Goal: Information Seeking & Learning: Learn about a topic

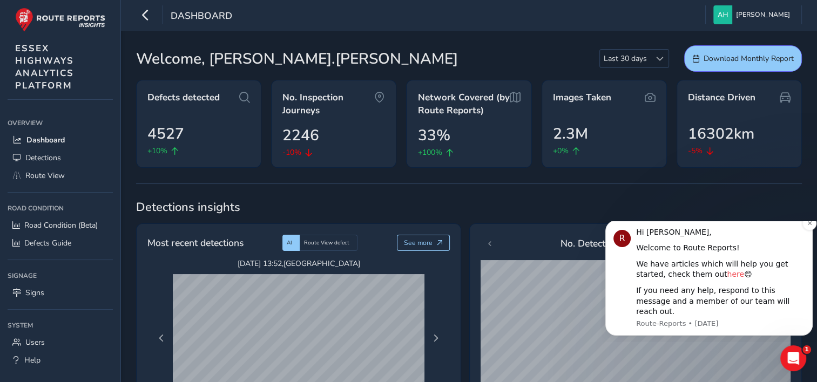
click at [726, 279] on link "here" at bounding box center [734, 274] width 17 height 9
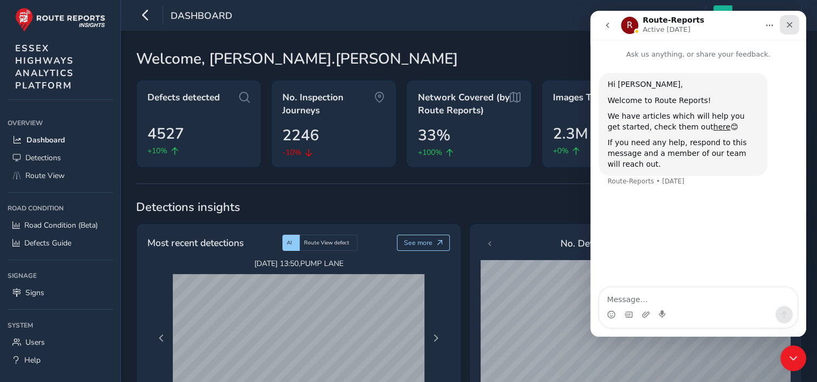
click at [790, 24] on icon "Close" at bounding box center [789, 25] width 9 height 9
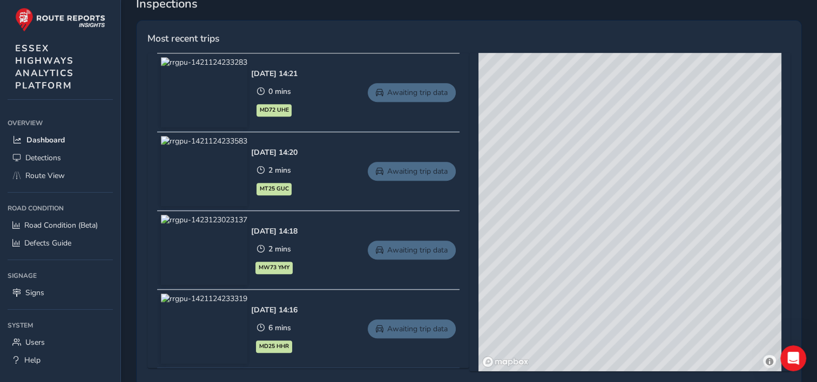
scroll to position [481, 0]
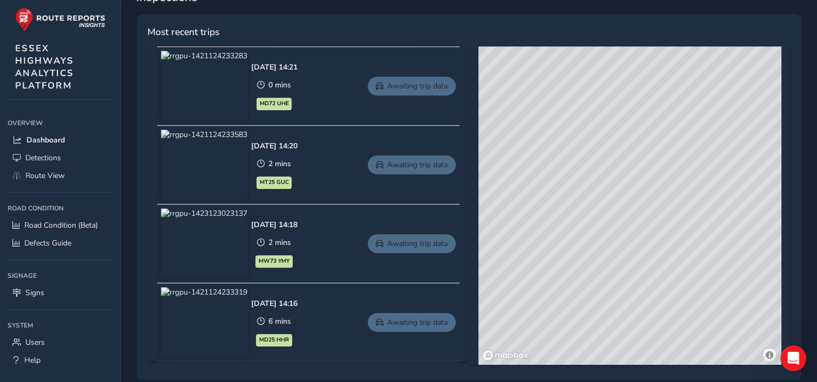
click at [635, 187] on div "© Mapbox © OpenStreetMap Improve this map © Maxar" at bounding box center [629, 205] width 303 height 318
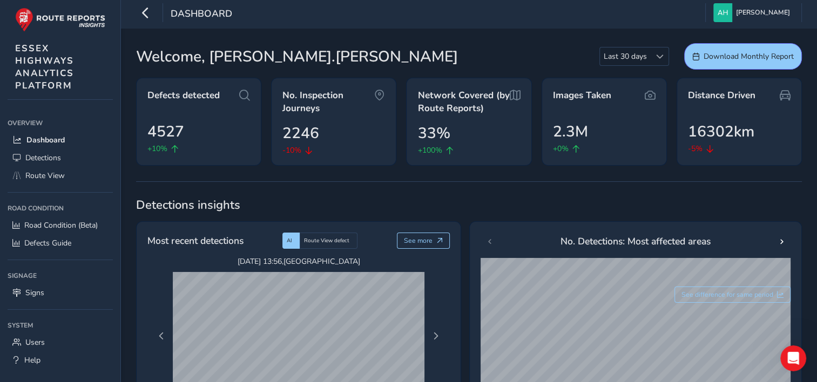
scroll to position [0, 0]
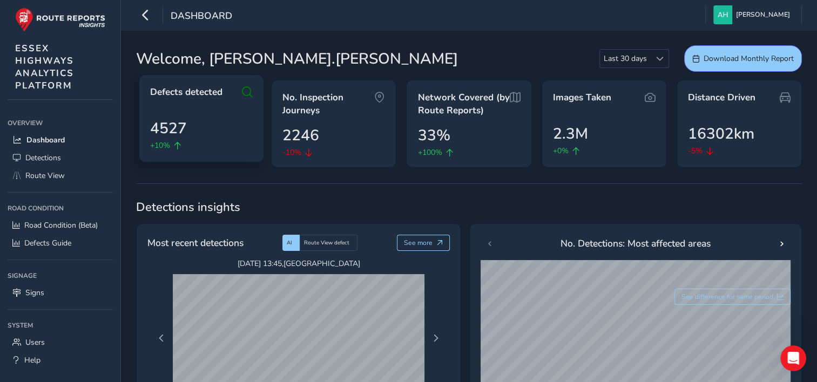
click at [248, 99] on div "Defects detected 4527 +10%" at bounding box center [201, 118] width 125 height 88
click at [581, 12] on div "Dashboard [PERSON_NAME] Colour Scheme: Dark Dim Light Logout" at bounding box center [469, 15] width 696 height 30
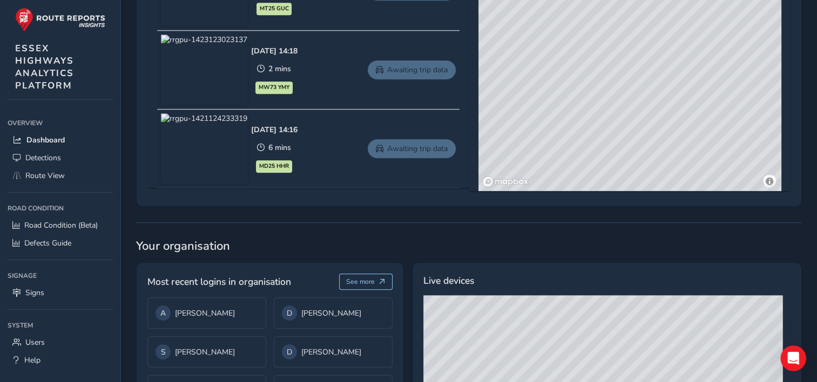
scroll to position [662, 0]
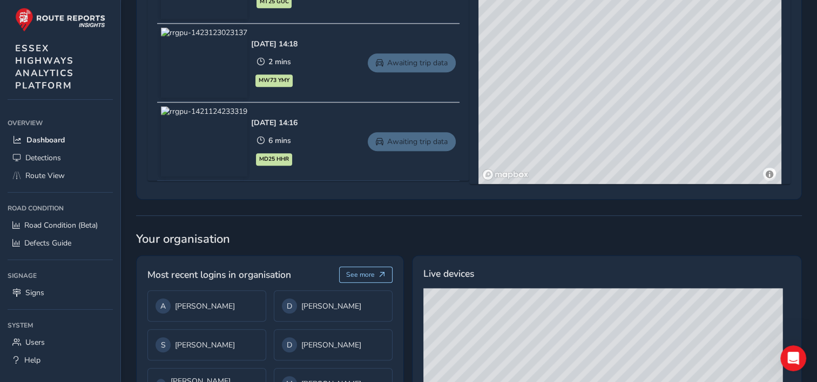
click at [771, 176] on div "© Mapbox © OpenStreetMap Improve this map © Maxar" at bounding box center [629, 25] width 303 height 318
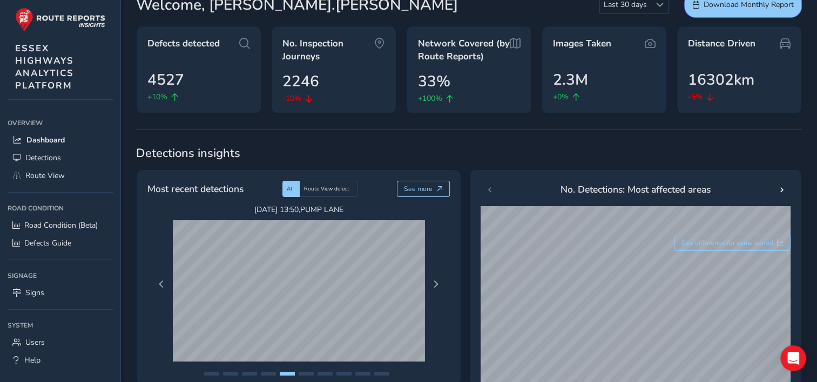
scroll to position [19, 0]
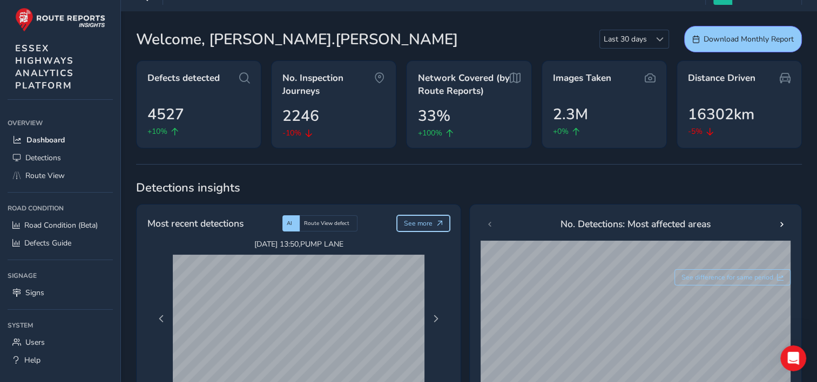
click at [434, 224] on button "See more" at bounding box center [423, 223] width 53 height 16
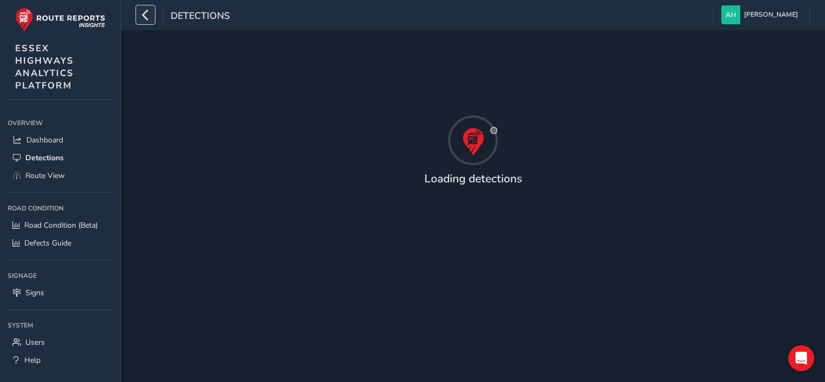
click at [141, 11] on icon "button" at bounding box center [145, 14] width 11 height 19
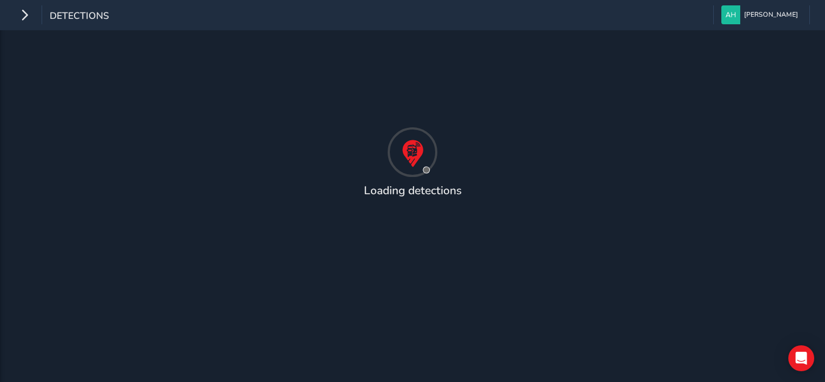
click at [34, 17] on div "Detections" at bounding box center [62, 14] width 94 height 19
click at [26, 13] on icon "button" at bounding box center [24, 14] width 11 height 19
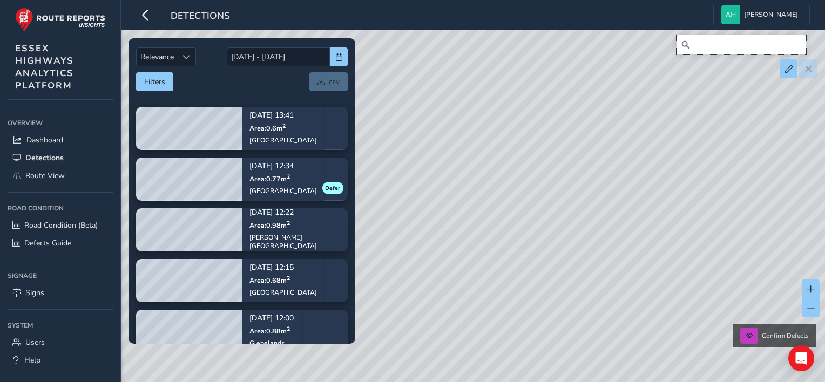
click at [730, 49] on input "Search" at bounding box center [741, 44] width 130 height 19
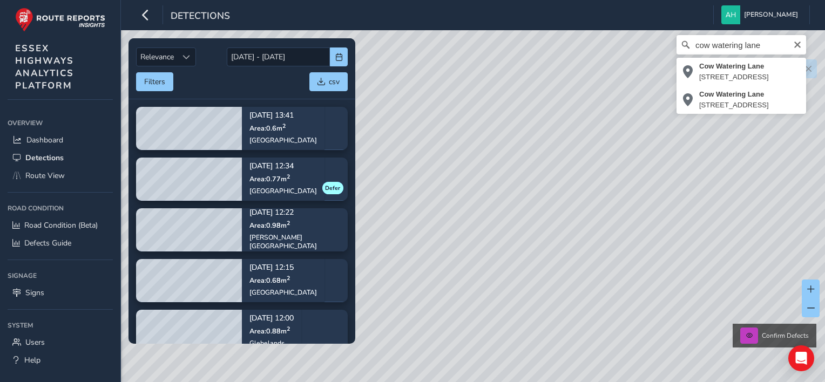
type input "Cow Watering Lane, Great Oxney Green, Writtle, Chelmsford, Essex, England, CM1 …"
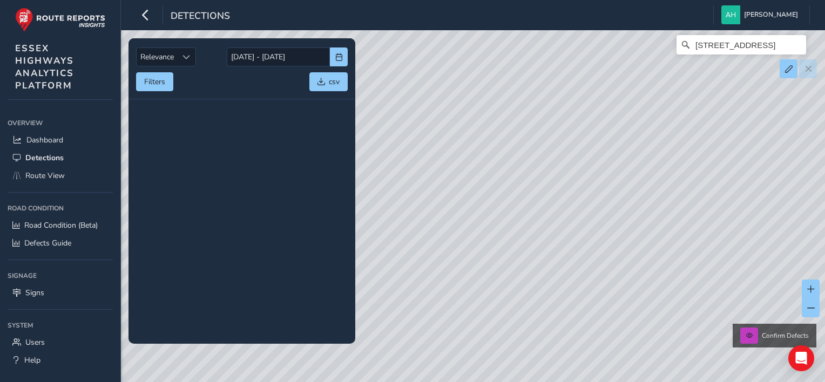
scroll to position [6113, 0]
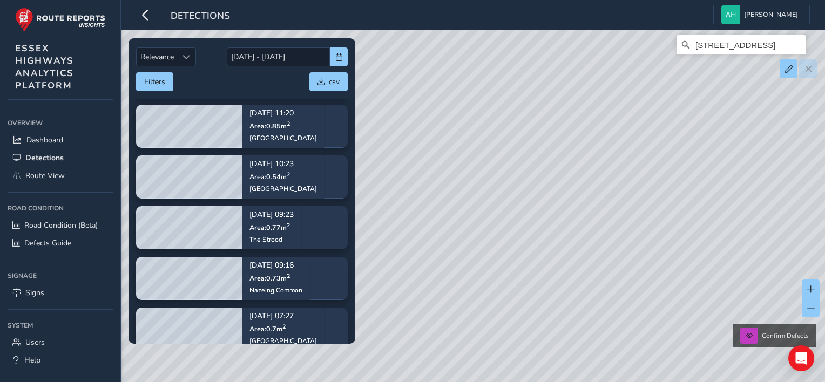
drag, startPoint x: 505, startPoint y: 272, endPoint x: 573, endPoint y: 260, distance: 69.1
click at [688, 259] on div "Cow Watering Lane, Great Oxney Green, Writtle, Chelmsford, Essex, England, CM1 …" at bounding box center [412, 191] width 825 height 382
drag, startPoint x: 536, startPoint y: 260, endPoint x: 592, endPoint y: 250, distance: 57.0
click at [694, 244] on div "Cow Watering Lane, Great Oxney Green, Writtle, Chelmsford, Essex, England, CM1 …" at bounding box center [412, 191] width 825 height 382
drag, startPoint x: 449, startPoint y: 259, endPoint x: 657, endPoint y: 190, distance: 219.3
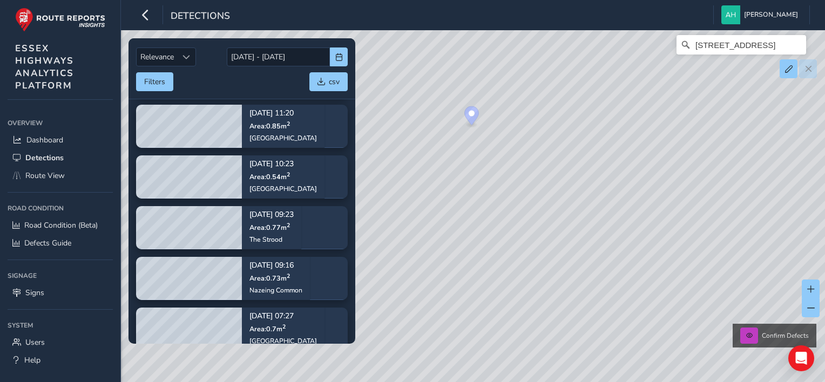
click at [657, 190] on div "Cow Watering Lane, Great Oxney Green, Writtle, Chelmsford, Essex, England, CM1 …" at bounding box center [412, 191] width 825 height 382
drag, startPoint x: 559, startPoint y: 218, endPoint x: 581, endPoint y: 186, distance: 39.1
click at [436, 301] on div "Cow Watering Lane, Great Oxney Green, Writtle, Chelmsford, Essex, England, CM1 …" at bounding box center [412, 191] width 825 height 382
drag, startPoint x: 619, startPoint y: 171, endPoint x: 527, endPoint y: 257, distance: 126.0
click at [501, 293] on div "Cow Watering Lane, Great Oxney Green, Writtle, Chelmsford, Essex, England, CM1 …" at bounding box center [412, 191] width 825 height 382
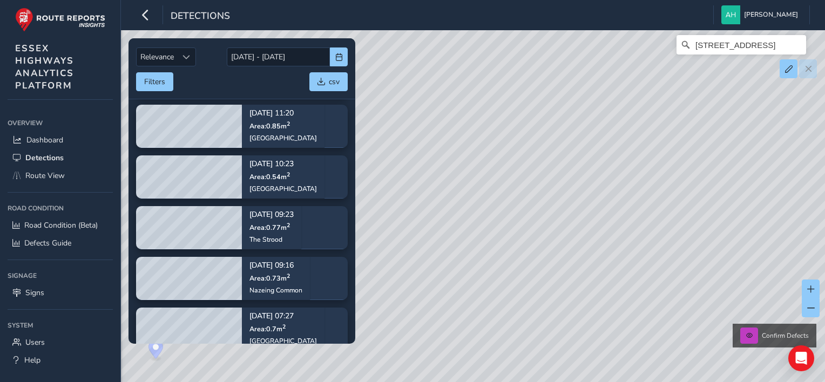
drag, startPoint x: 631, startPoint y: 201, endPoint x: 436, endPoint y: 285, distance: 212.5
click at [436, 285] on div "Cow Watering Lane, Great Oxney Green, Writtle, Chelmsford, Essex, England, CM1 …" at bounding box center [412, 191] width 825 height 382
drag, startPoint x: 610, startPoint y: 214, endPoint x: 464, endPoint y: 245, distance: 149.5
click at [464, 245] on div "Cow Watering Lane, Great Oxney Green, Writtle, Chelmsford, Essex, England, CM1 …" at bounding box center [412, 191] width 825 height 382
drag, startPoint x: 581, startPoint y: 168, endPoint x: 633, endPoint y: 281, distance: 123.9
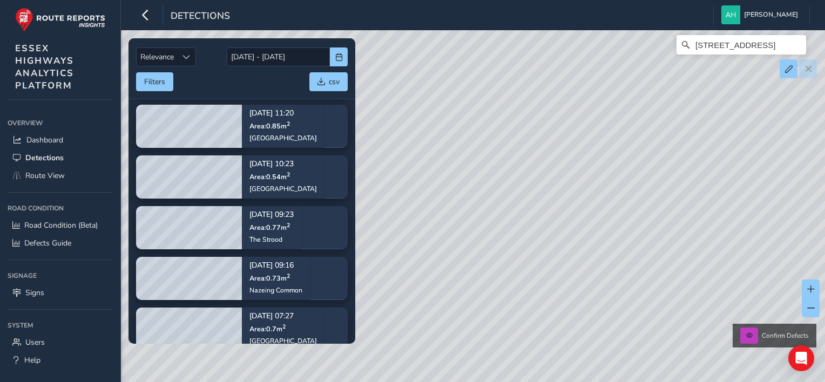
click at [633, 281] on div "Cow Watering Lane, Great Oxney Green, Writtle, Chelmsford, Essex, England, CM1 …" at bounding box center [412, 191] width 825 height 382
click at [814, 308] on button at bounding box center [811, 307] width 18 height 19
drag, startPoint x: 544, startPoint y: 217, endPoint x: 755, endPoint y: 232, distance: 212.1
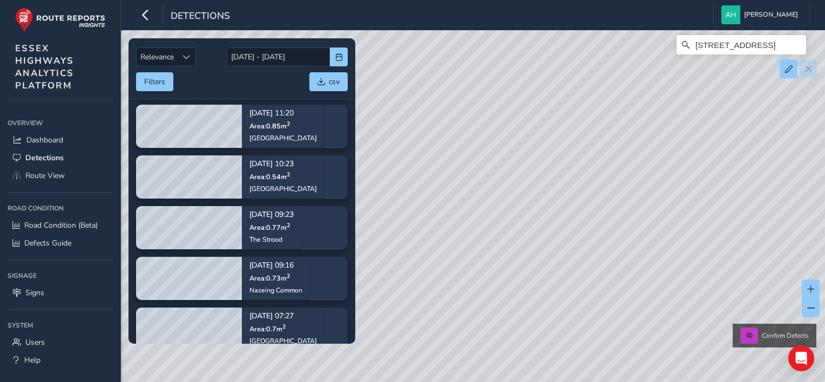
click at [755, 232] on div "Cow Watering Lane, Great Oxney Green, Writtle, Chelmsford, Essex, England, CM1 …" at bounding box center [412, 191] width 825 height 382
drag, startPoint x: 598, startPoint y: 309, endPoint x: 497, endPoint y: 211, distance: 140.5
click at [451, 223] on div "Cow Watering Lane, Great Oxney Green, Writtle, Chelmsford, Essex, England, CM1 …" at bounding box center [412, 191] width 825 height 382
drag, startPoint x: 591, startPoint y: 200, endPoint x: 531, endPoint y: 166, distance: 69.1
click at [486, 158] on div "Cow Watering Lane, Great Oxney Green, Writtle, Chelmsford, Essex, England, CM1 …" at bounding box center [412, 191] width 825 height 382
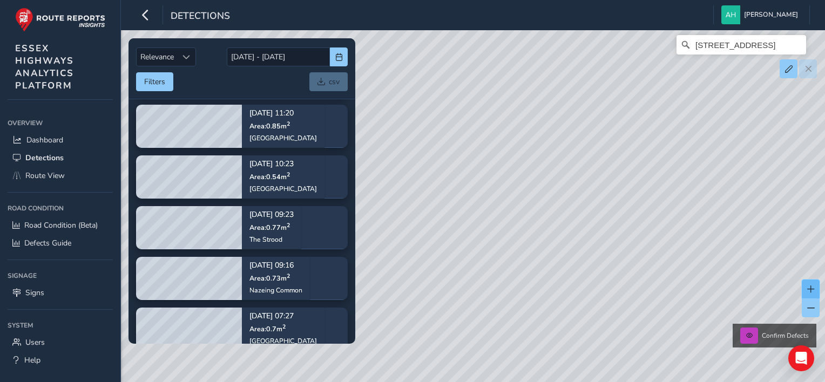
click at [814, 289] on button at bounding box center [811, 289] width 18 height 19
drag, startPoint x: 616, startPoint y: 181, endPoint x: 669, endPoint y: 203, distance: 57.8
click at [754, 217] on div "Cow Watering Lane, Great Oxney Green, Writtle, Chelmsford, Essex, England, CM1 …" at bounding box center [412, 191] width 825 height 382
drag, startPoint x: 562, startPoint y: 194, endPoint x: 801, endPoint y: 196, distance: 238.6
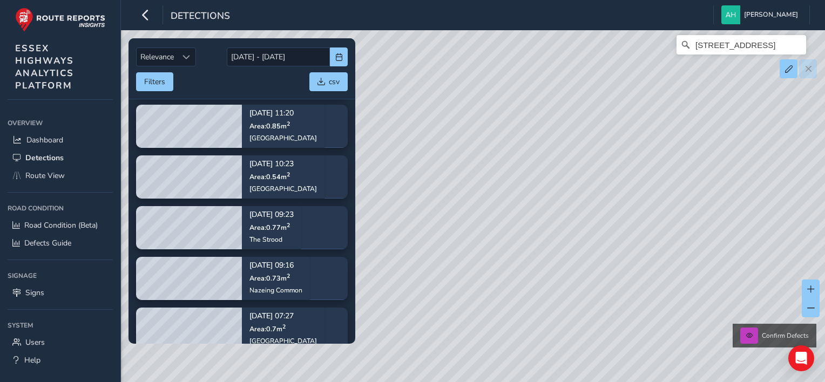
click at [801, 196] on div "Cow Watering Lane, Great Oxney Green, Writtle, Chelmsford, Essex, England, CM1 …" at bounding box center [412, 191] width 825 height 382
click at [584, 133] on div "Cow Watering Lane, Great Oxney Green, Writtle, Chelmsford, Essex, England, CM1 …" at bounding box center [412, 191] width 825 height 382
click at [35, 173] on span "Route View" at bounding box center [44, 176] width 39 height 10
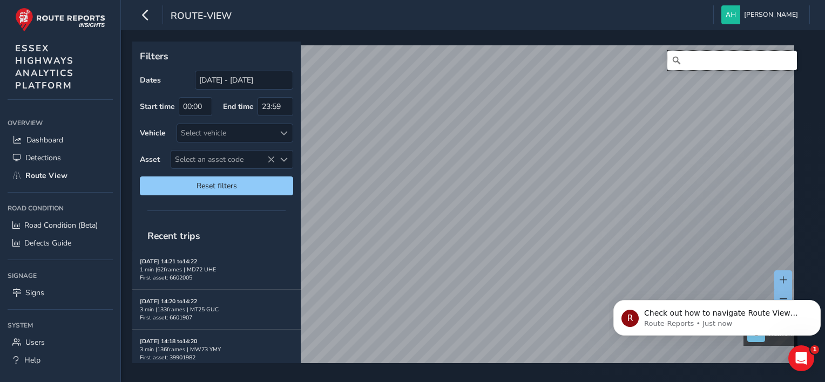
click at [734, 57] on input "Search" at bounding box center [732, 60] width 130 height 19
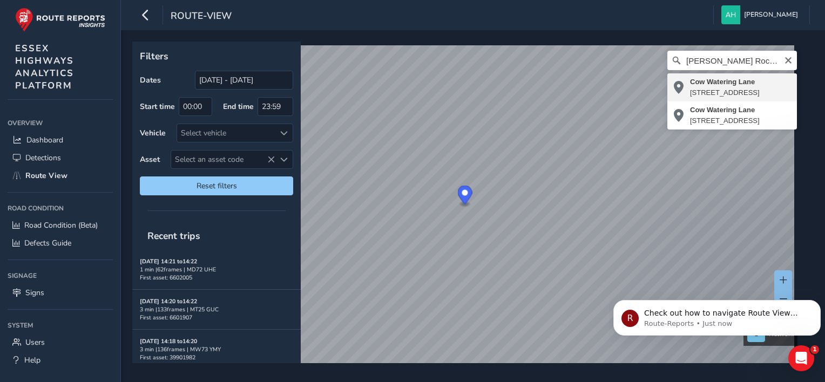
type input "Cow Watering Lane, Great Oxney Green, Writtle, Chelmsford, Essex, England, CM1 …"
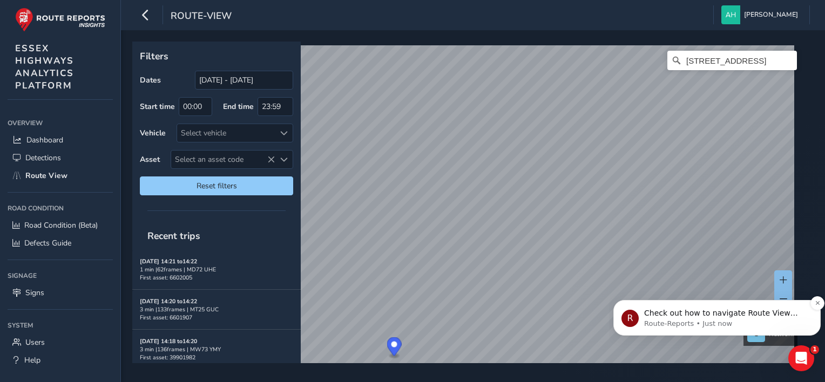
click at [734, 332] on div "R Check out how to navigate Route View here! Route-Reports • Just now" at bounding box center [716, 318] width 207 height 36
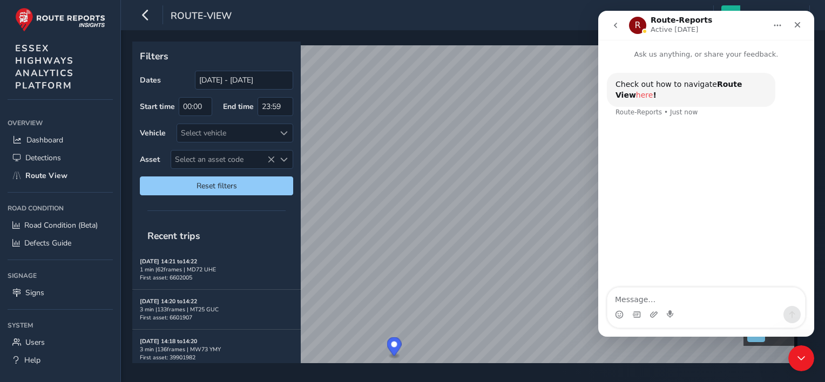
click at [653, 91] on link "here" at bounding box center [644, 95] width 17 height 9
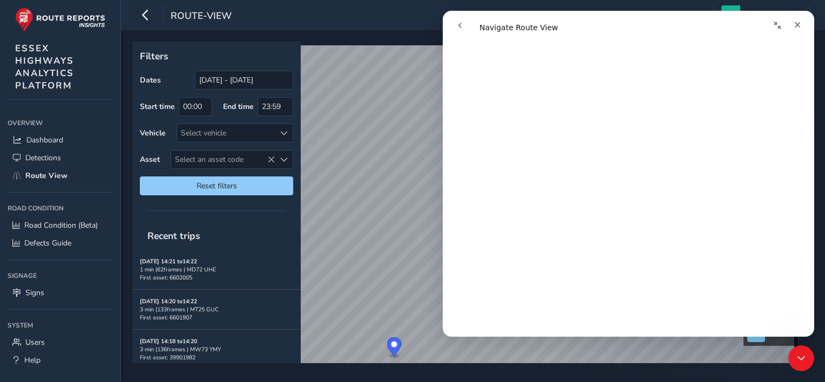
scroll to position [289, 0]
drag, startPoint x: 811, startPoint y: 91, endPoint x: 1258, endPoint y: 143, distance: 450.5
click at [796, 21] on icon "Close" at bounding box center [797, 25] width 9 height 9
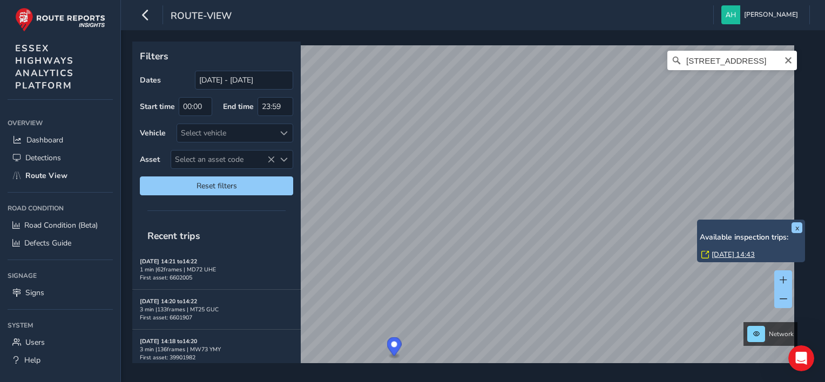
click at [699, 220] on div "x Available inspection trips: Fri, 22 Aug, 14:43" at bounding box center [751, 241] width 108 height 43
click at [716, 255] on link "Fri, 22 Aug, 14:43" at bounding box center [732, 255] width 43 height 10
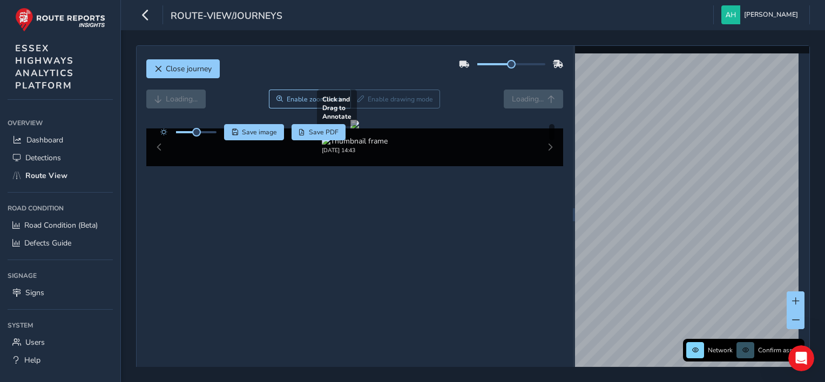
drag, startPoint x: 436, startPoint y: 234, endPoint x: 281, endPoint y: 229, distance: 155.5
click at [350, 128] on div at bounding box center [354, 124] width 9 height 9
click at [172, 69] on span "Close journey" at bounding box center [189, 69] width 46 height 10
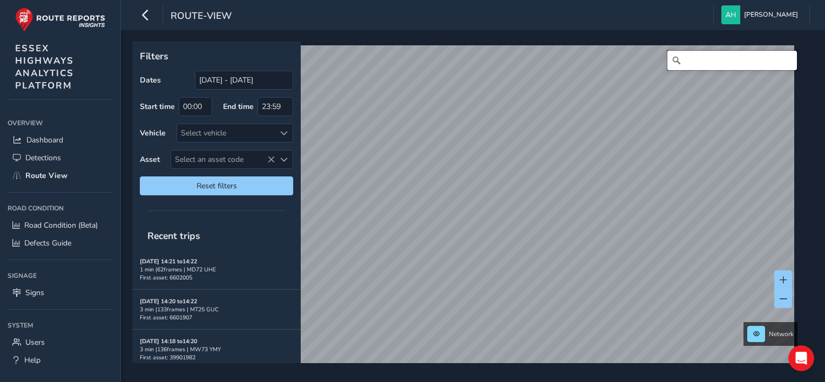
click at [760, 62] on input "Search" at bounding box center [732, 60] width 130 height 19
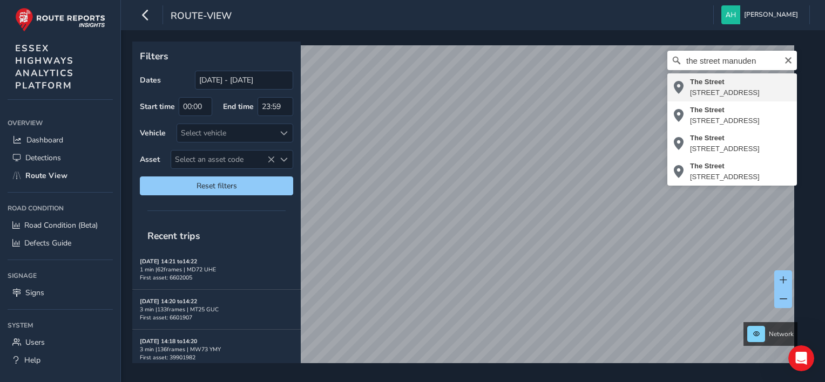
type input "The Street, Manuden, Uttlesford, Essex, England, CM23 1DW, United Kingdom"
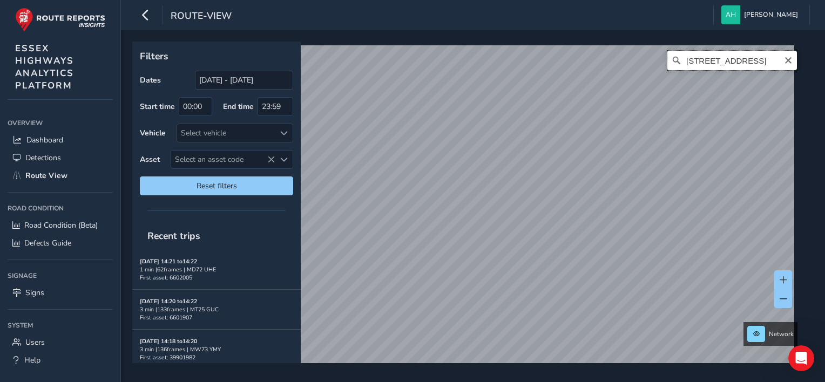
click at [762, 59] on input "The Street, Manuden, Uttlesford, Essex, England, CM23 1DW, United Kingdom" at bounding box center [732, 60] width 130 height 19
click at [671, 64] on icon at bounding box center [676, 60] width 11 height 11
click at [671, 56] on icon at bounding box center [676, 60] width 11 height 11
click at [784, 60] on icon "Clear" at bounding box center [788, 60] width 9 height 9
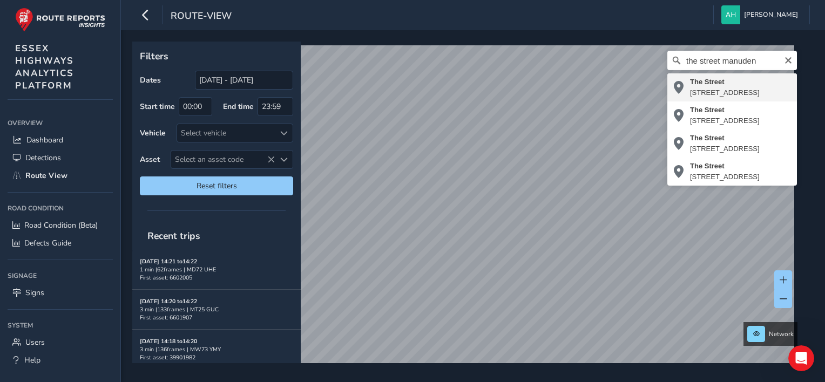
type input "The Street, Manuden, Uttlesford, Essex, England, CM23 1DW, United Kingdom"
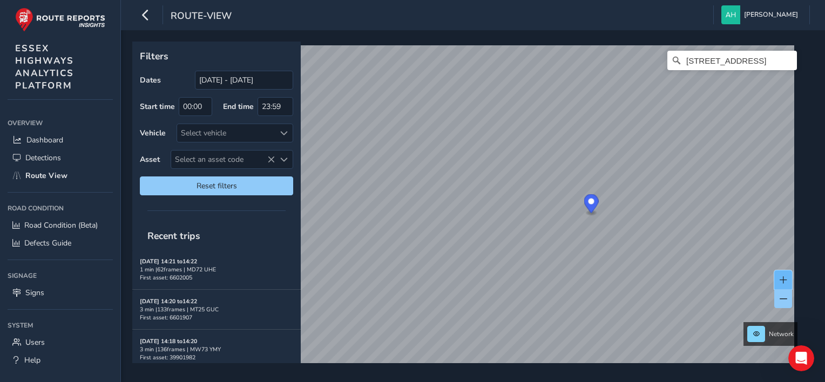
click at [780, 274] on button at bounding box center [783, 279] width 18 height 19
click at [782, 295] on span at bounding box center [783, 299] width 8 height 8
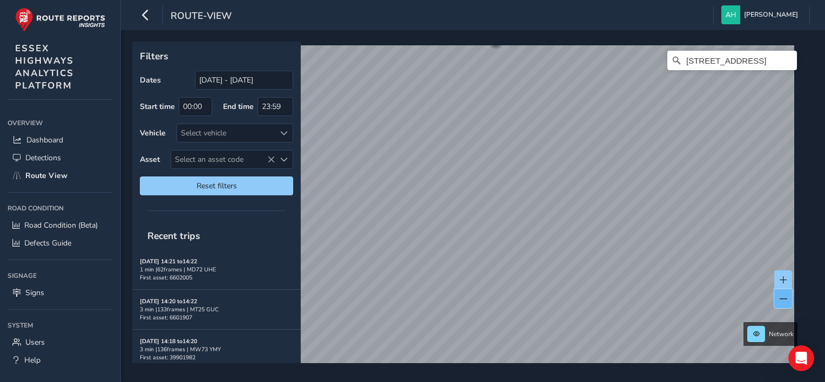
click at [775, 300] on button at bounding box center [783, 298] width 18 height 19
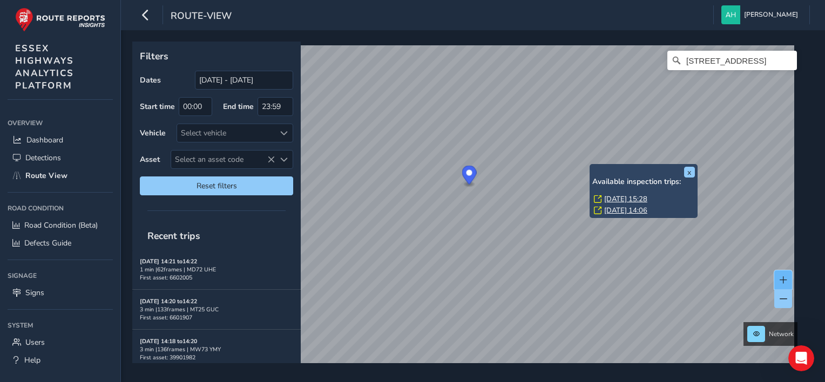
click at [790, 277] on button at bounding box center [783, 279] width 18 height 19
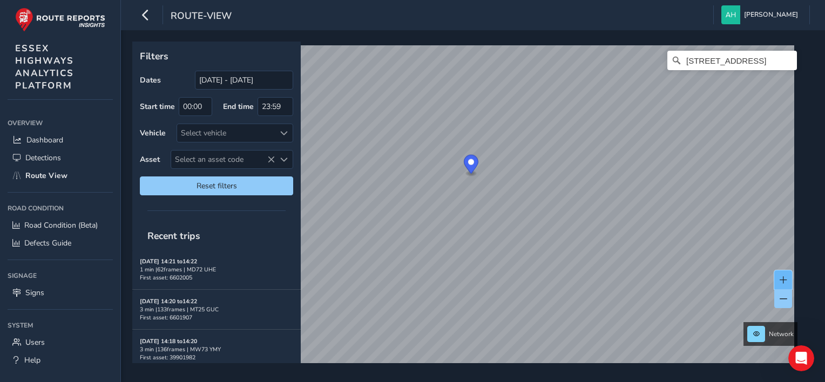
click at [790, 277] on button at bounding box center [783, 279] width 18 height 19
click at [785, 59] on icon "Clear" at bounding box center [788, 60] width 6 height 6
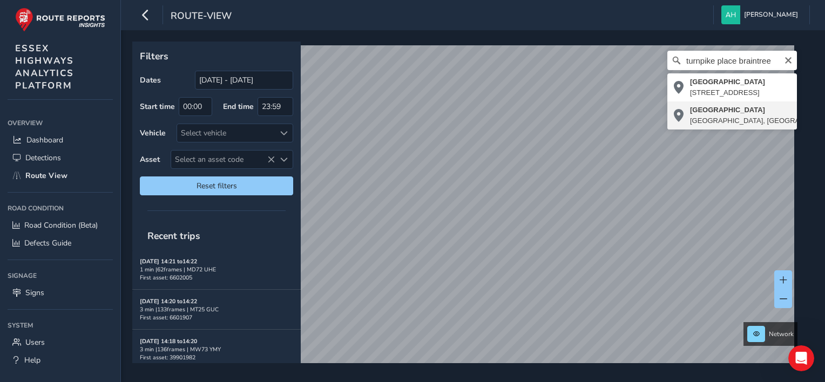
type input "Turnpike Place, Braintree, Essex, England, CM7 9GB, United Kingdom"
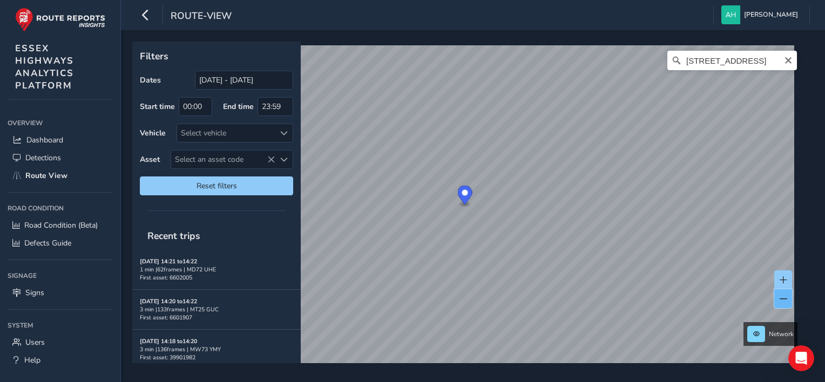
click at [780, 300] on span at bounding box center [783, 299] width 8 height 8
click at [785, 62] on icon "Clear" at bounding box center [788, 60] width 6 height 6
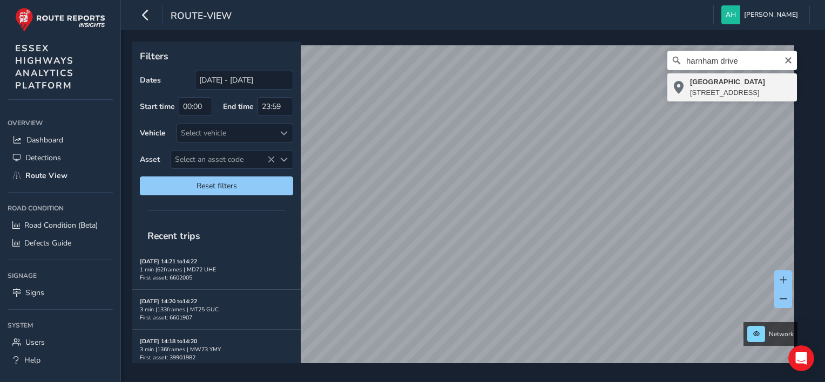
type input "Harnham Drive, Great Notley, Braintree, Essex, England, CM77 7YX, United Kingdom"
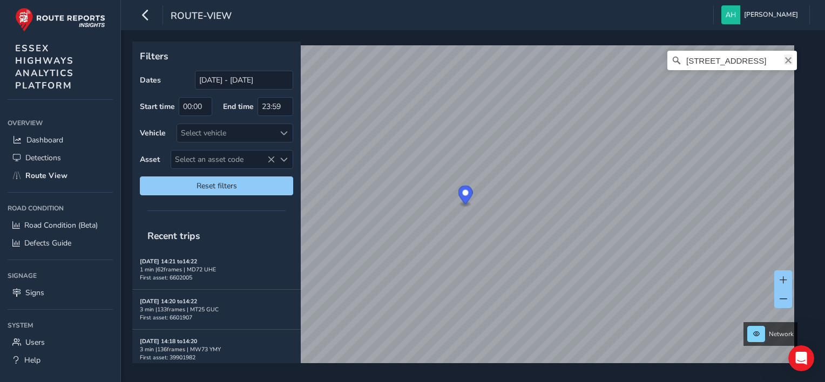
click at [784, 60] on icon "Clear" at bounding box center [788, 60] width 9 height 9
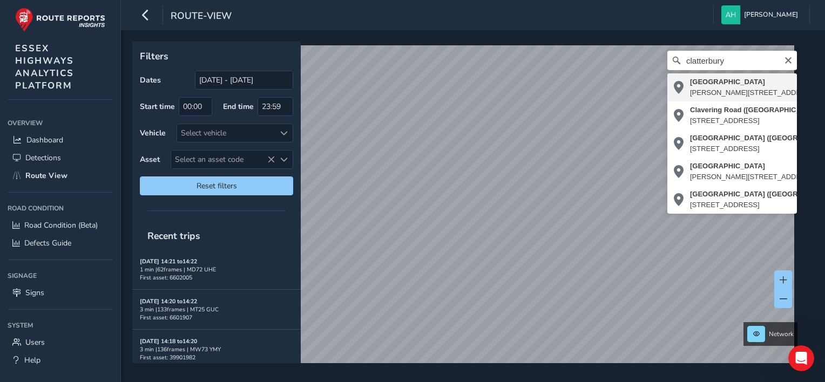
type input "Clatterbury Lane, Stickling Green, Clavering, Uttlesford, Essex, England, CB11 …"
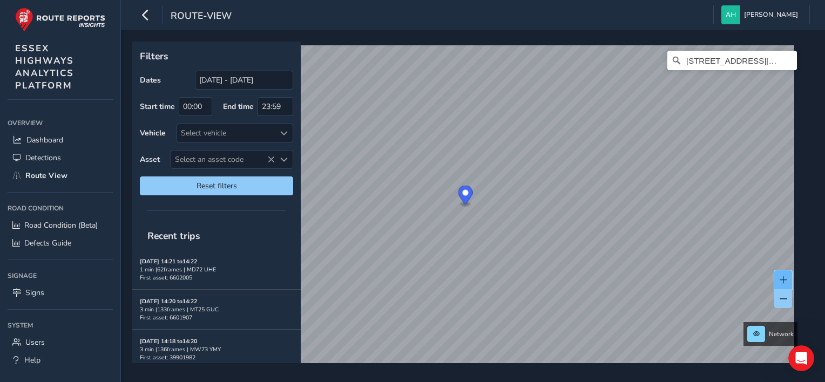
click at [781, 277] on span at bounding box center [783, 280] width 8 height 8
click at [785, 300] on span at bounding box center [783, 299] width 8 height 8
click at [779, 279] on span at bounding box center [783, 280] width 8 height 8
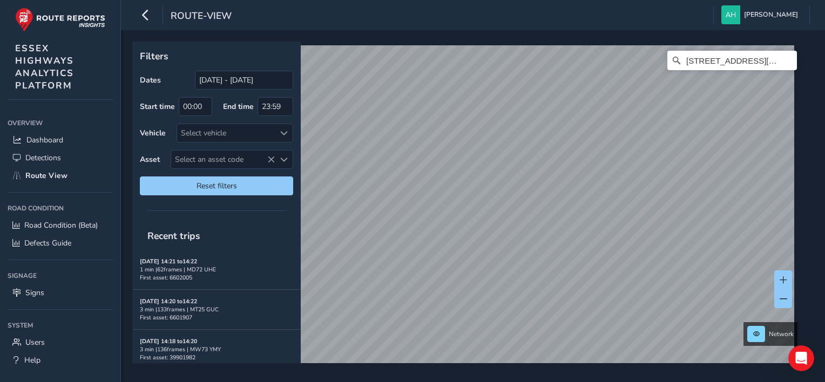
click at [646, 32] on div "Filters Dates 12/08/2025 - 11/09/2025 Start time 00:00 End time 23:59 Vehicle S…" at bounding box center [473, 206] width 704 height 352
click at [581, 2] on div "route-view Anna Harris Colour Scheme: Dark Dim Light Logout Filters Dates 12/08…" at bounding box center [473, 191] width 704 height 382
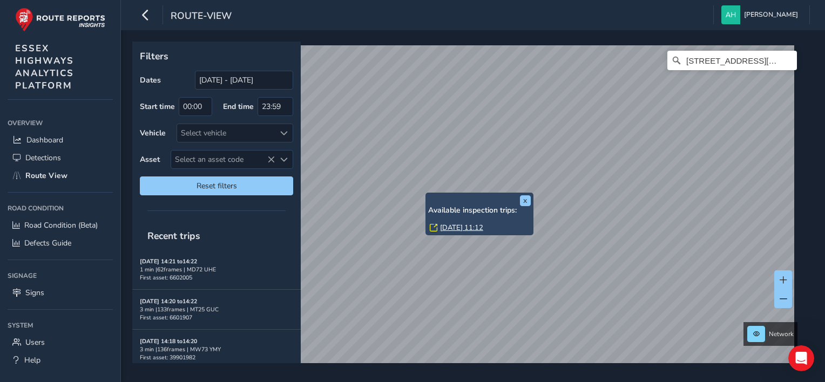
click at [426, 194] on div "x Available inspection trips: Thu, 28 Aug, 11:12" at bounding box center [479, 214] width 108 height 43
click at [445, 225] on link "Thu, 28 Aug, 11:12" at bounding box center [461, 228] width 43 height 10
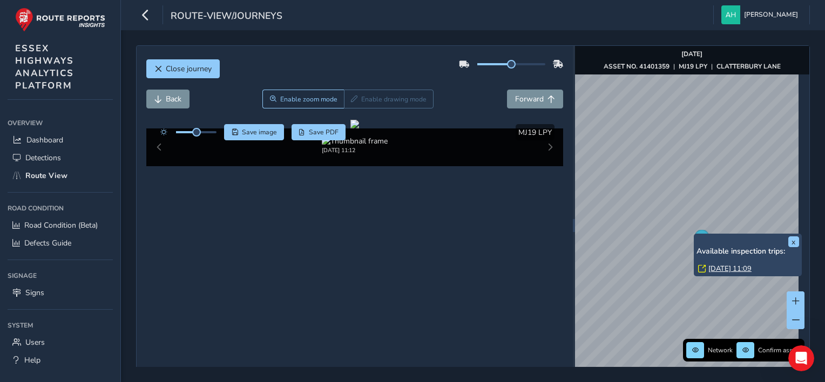
click at [695, 235] on div "x Available inspection trips: Thu, 28 Aug, 11:09" at bounding box center [748, 255] width 108 height 43
click at [798, 243] on button "x" at bounding box center [793, 241] width 11 height 11
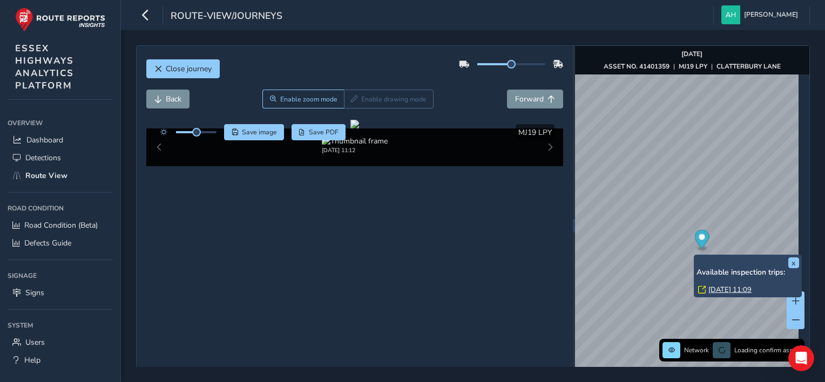
click at [695, 257] on div "x Available inspection trips: Thu, 28 Aug, 11:09" at bounding box center [748, 276] width 108 height 43
click at [708, 289] on link "Thu, 28 Aug, 11:09" at bounding box center [729, 290] width 43 height 10
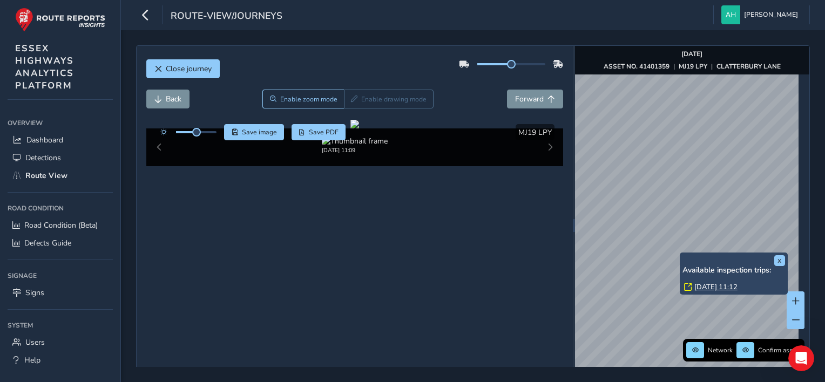
click at [704, 285] on link "Thu, 28 Aug, 11:12" at bounding box center [715, 287] width 43 height 10
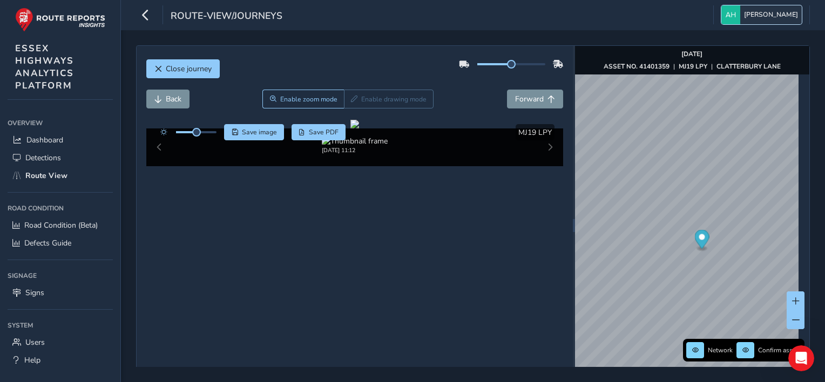
click at [799, 14] on button "[PERSON_NAME]" at bounding box center [761, 14] width 80 height 19
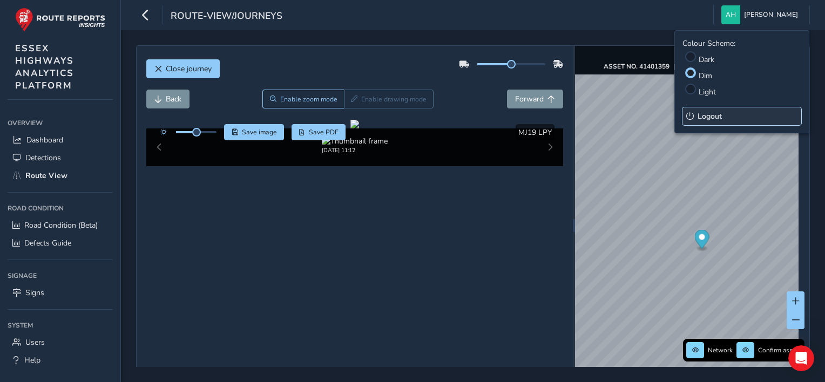
click at [712, 117] on span "Logout" at bounding box center [709, 116] width 24 height 10
